Goal: Task Accomplishment & Management: Manage account settings

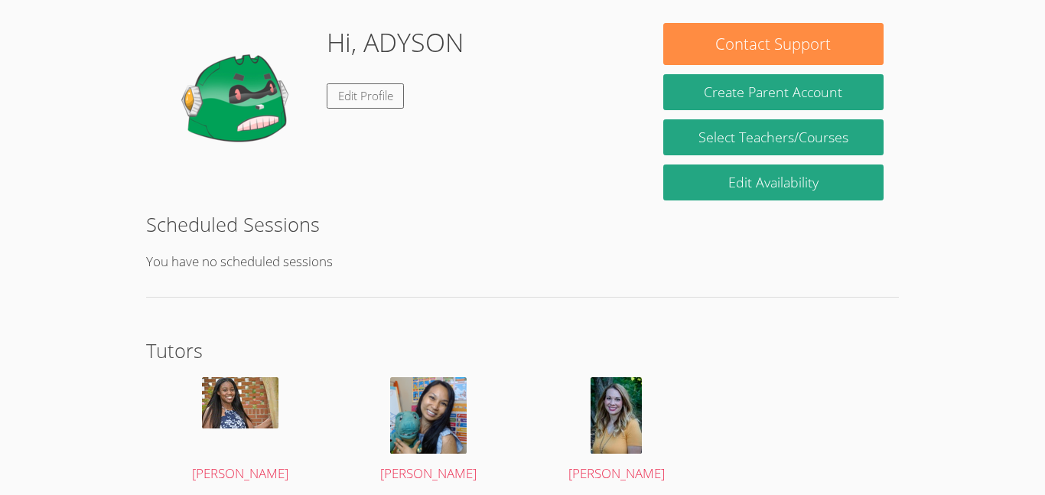
scroll to position [220, 0]
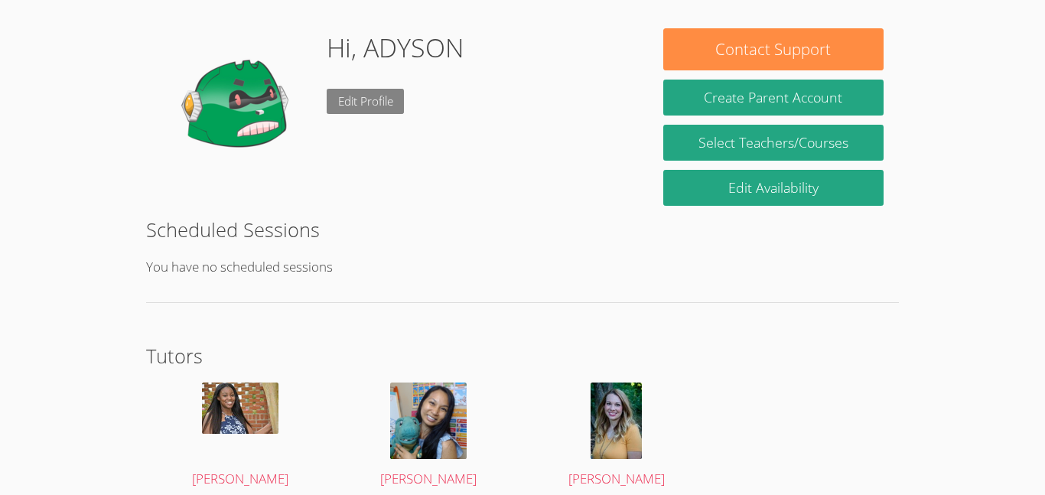
click at [351, 105] on link "Edit Profile" at bounding box center [366, 101] width 78 height 25
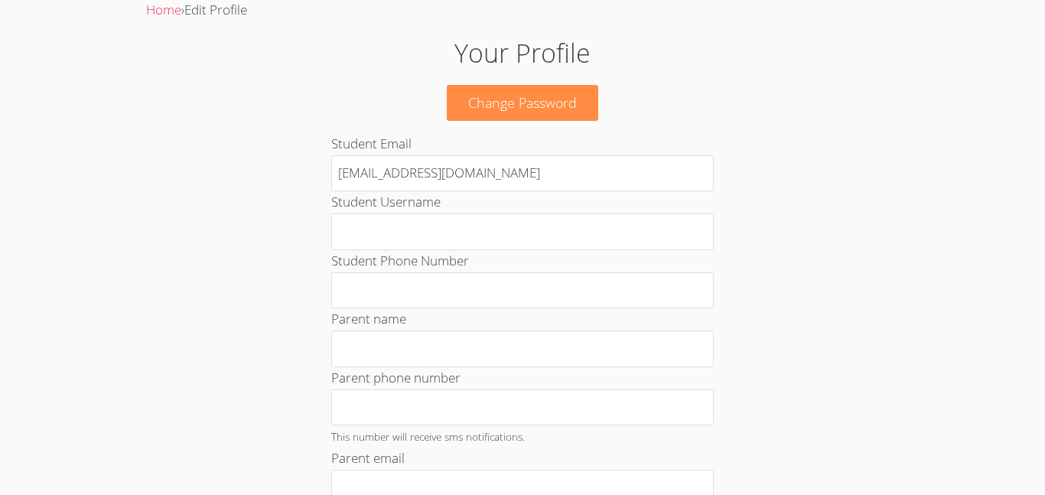
scroll to position [58, 0]
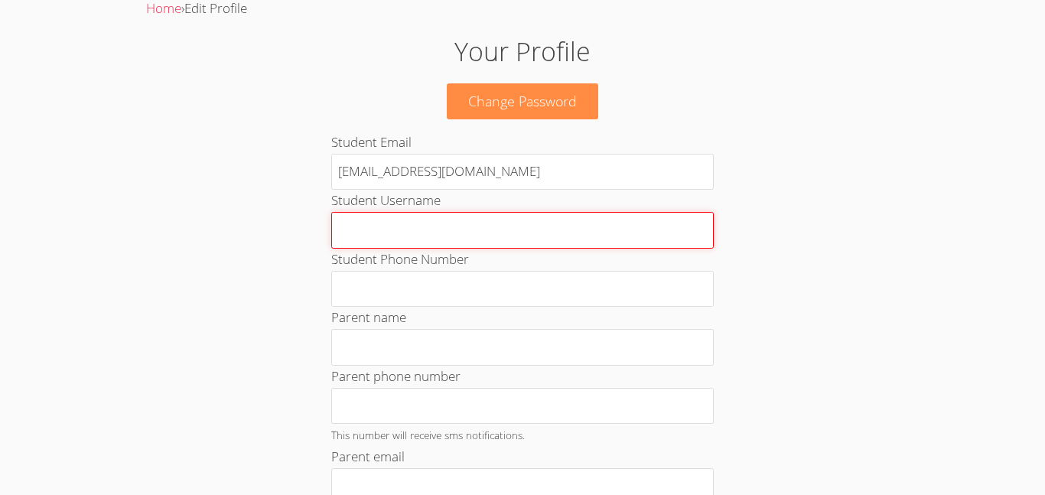
click at [360, 220] on input "Student Username" at bounding box center [522, 230] width 383 height 37
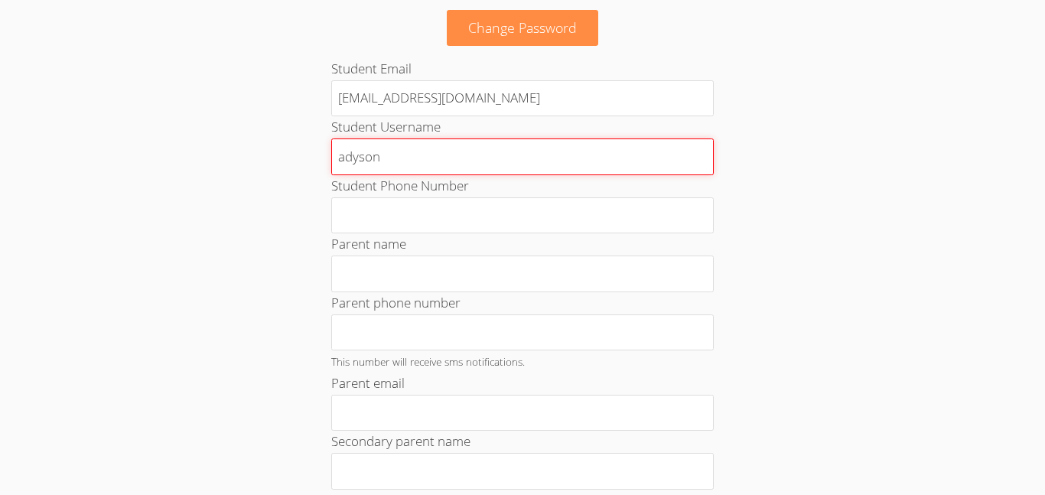
scroll to position [135, 0]
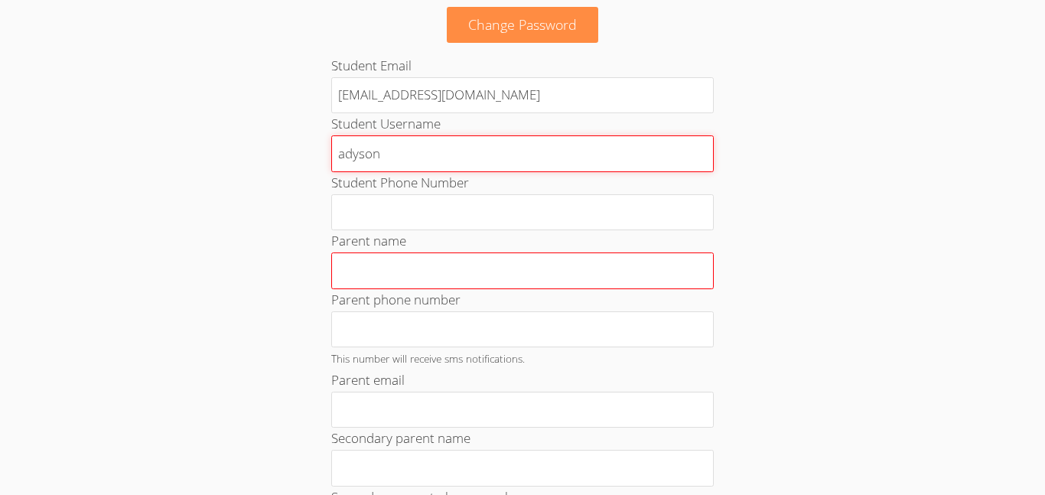
type input "adyson"
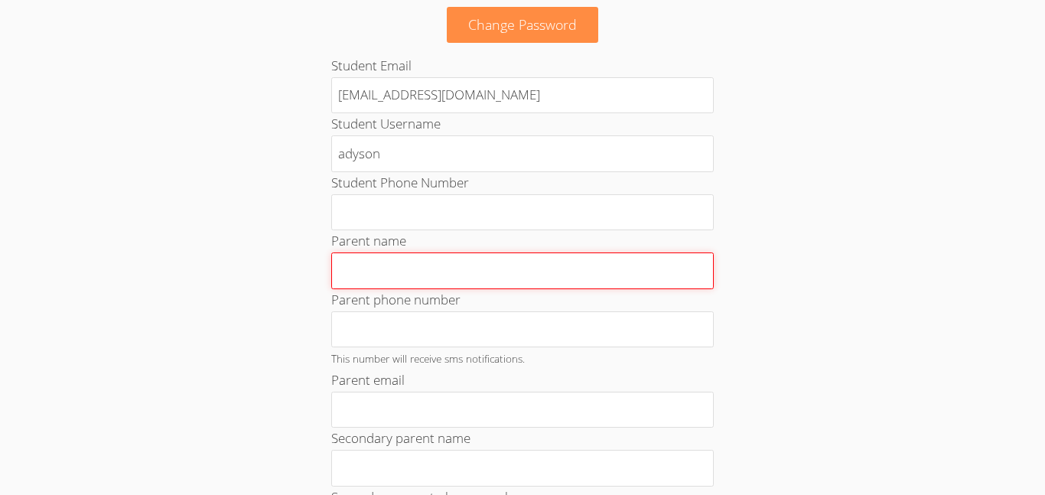
click at [488, 274] on input "Parent name" at bounding box center [522, 270] width 383 height 37
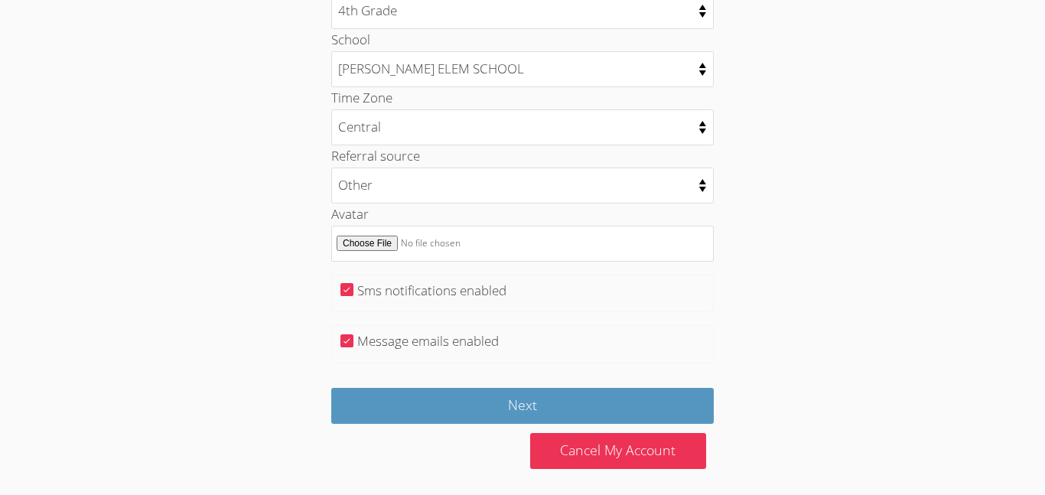
scroll to position [796, 0]
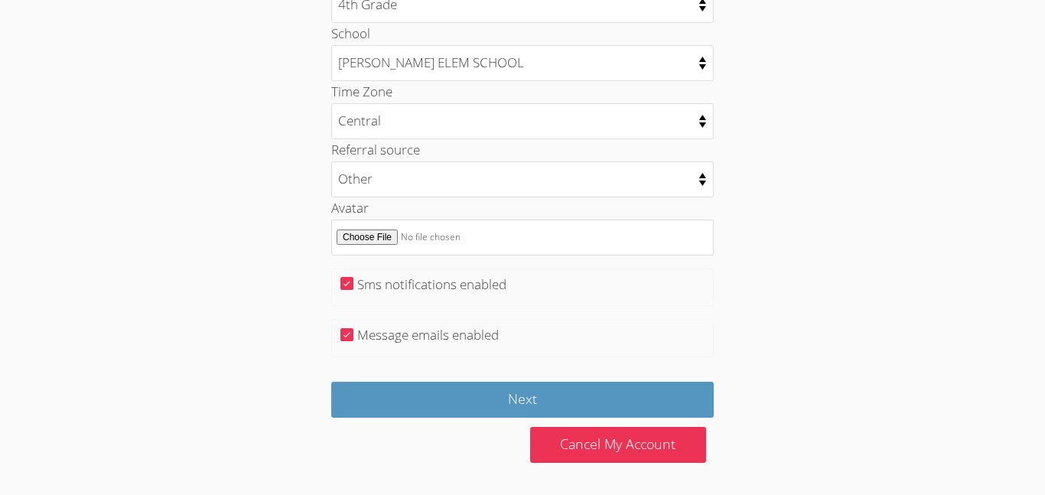
type input "[PERSON_NAME]"
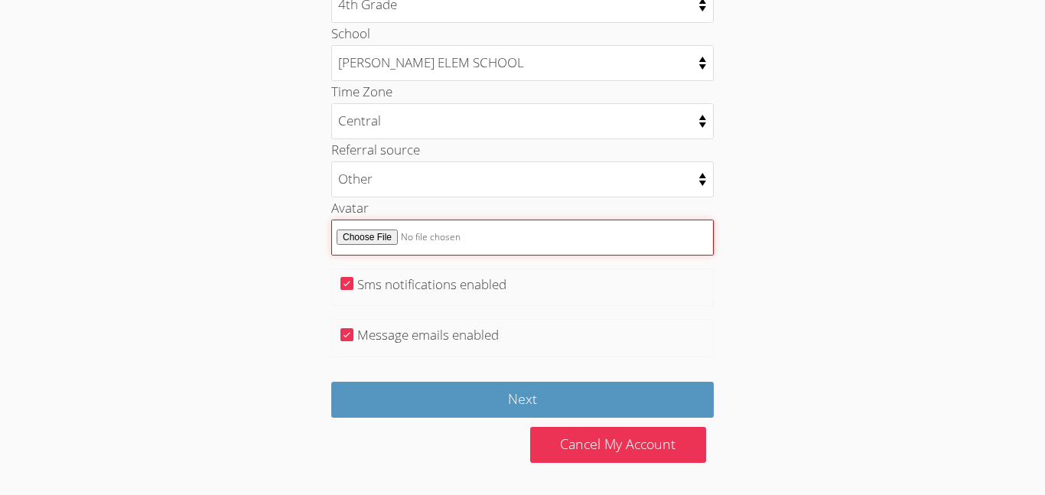
click at [522, 254] on input "Avatar" at bounding box center [522, 238] width 383 height 36
